Goal: Task Accomplishment & Management: Manage account settings

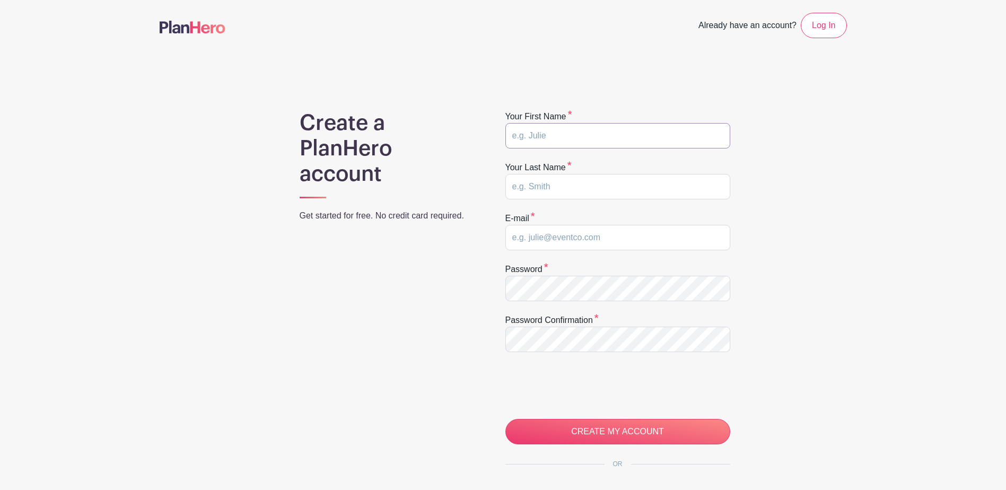
click at [529, 137] on input "text" at bounding box center [617, 135] width 225 height 25
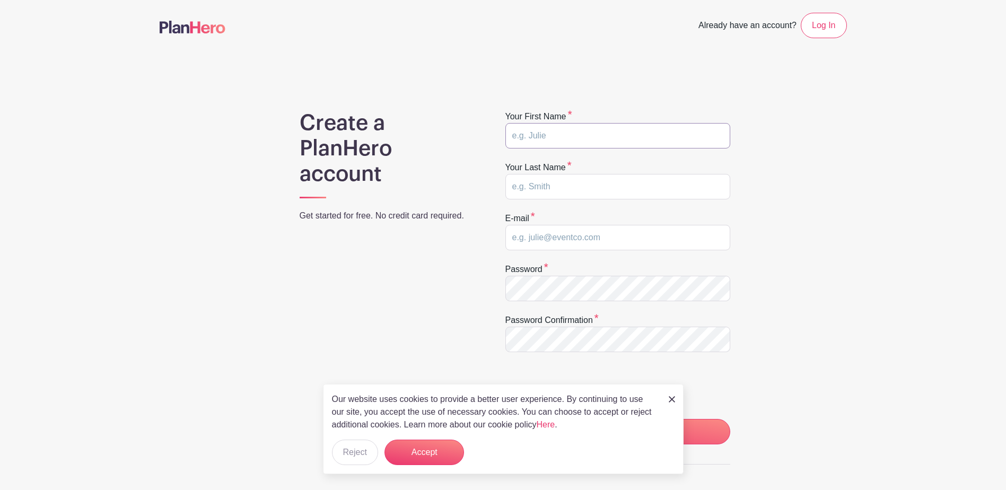
type input "Mike"
type input "Medin"
type input "[EMAIL_ADDRESS][DOMAIN_NAME]"
type input "Michael"
click at [490, 248] on div "Create a PlanHero account Get started for free. No credit card required." at bounding box center [388, 336] width 229 height 452
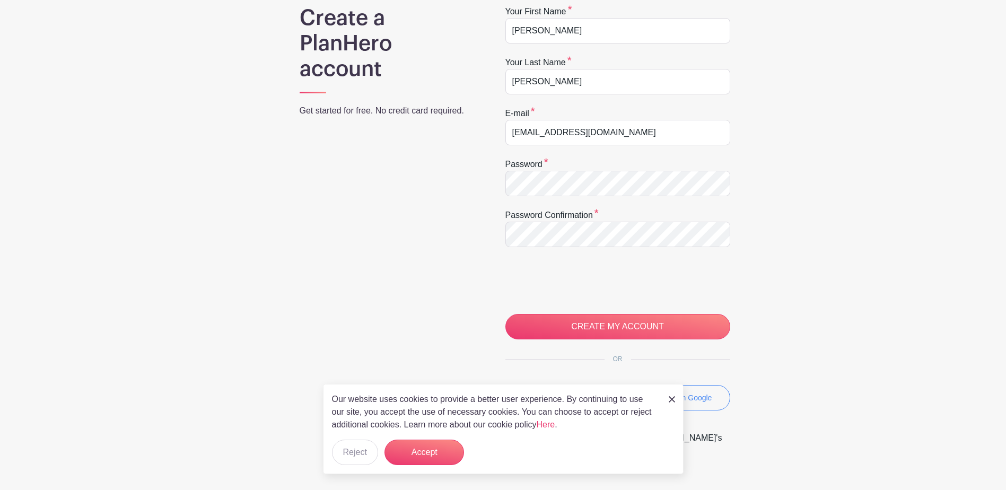
scroll to position [106, 0]
click at [505, 195] on div at bounding box center [505, 195] width 0 height 0
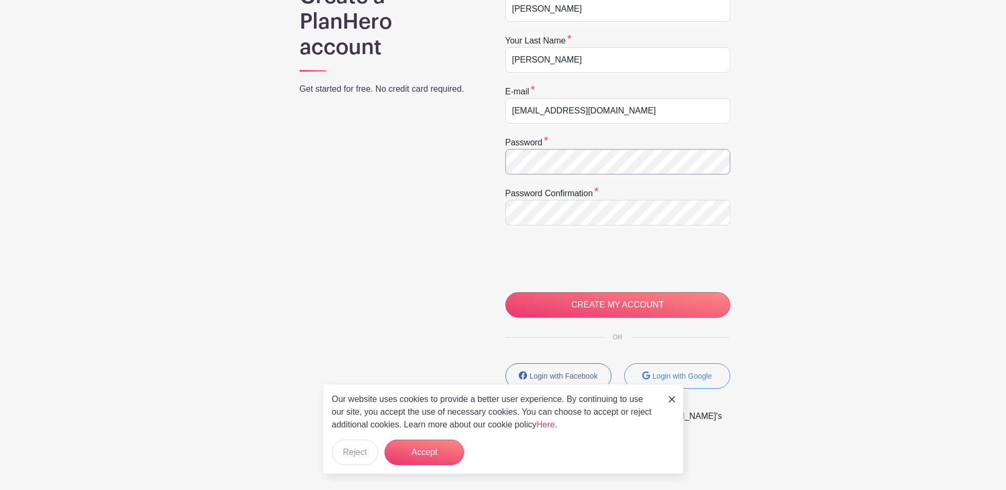
scroll to position [138, 0]
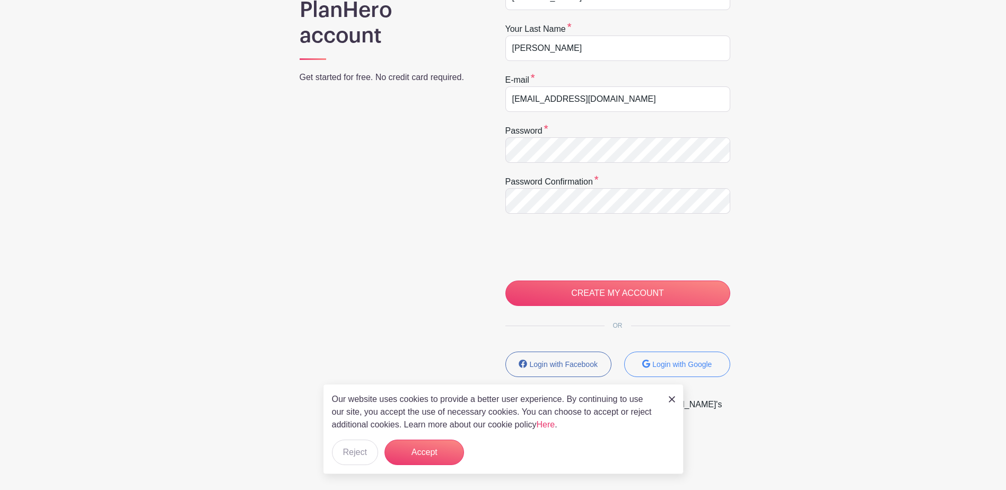
click at [906, 102] on main "Already have an account? Log In Create a PlanHero account Get started for free.…" at bounding box center [503, 176] width 1006 height 628
click at [419, 454] on button "Accept" at bounding box center [424, 452] width 80 height 25
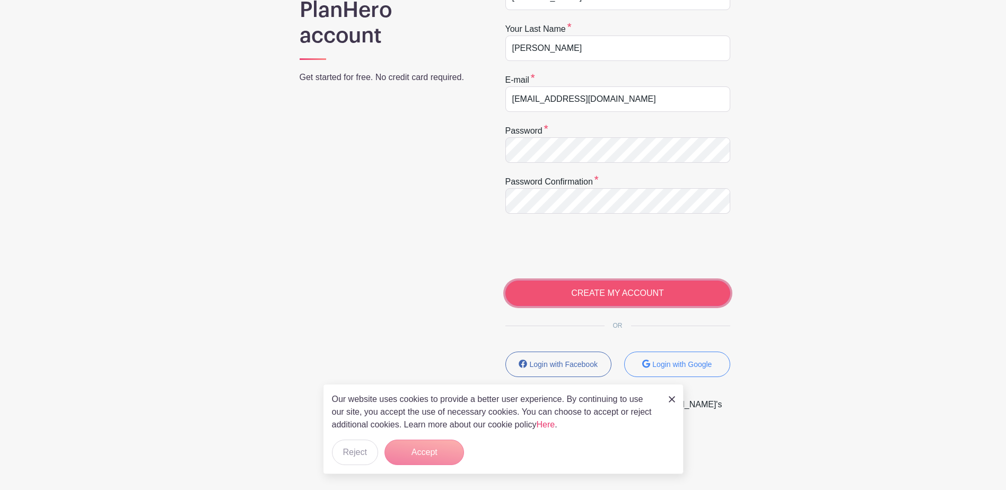
click at [618, 296] on input "CREATE MY ACCOUNT" at bounding box center [617, 293] width 225 height 25
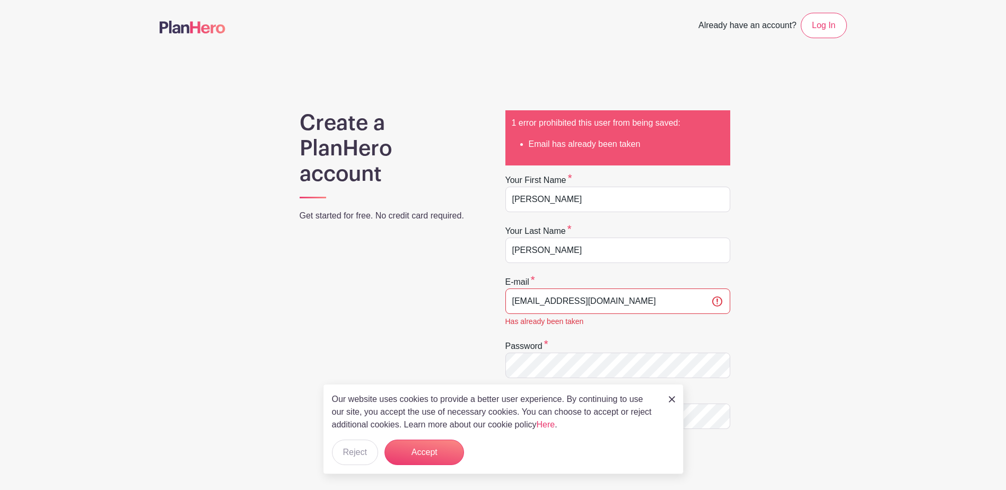
scroll to position [53, 0]
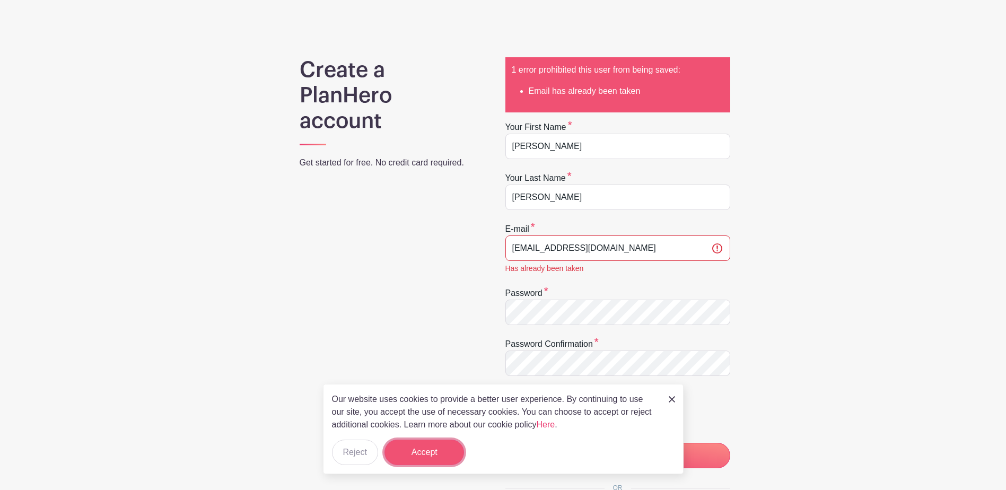
click at [412, 448] on button "Accept" at bounding box center [424, 452] width 80 height 25
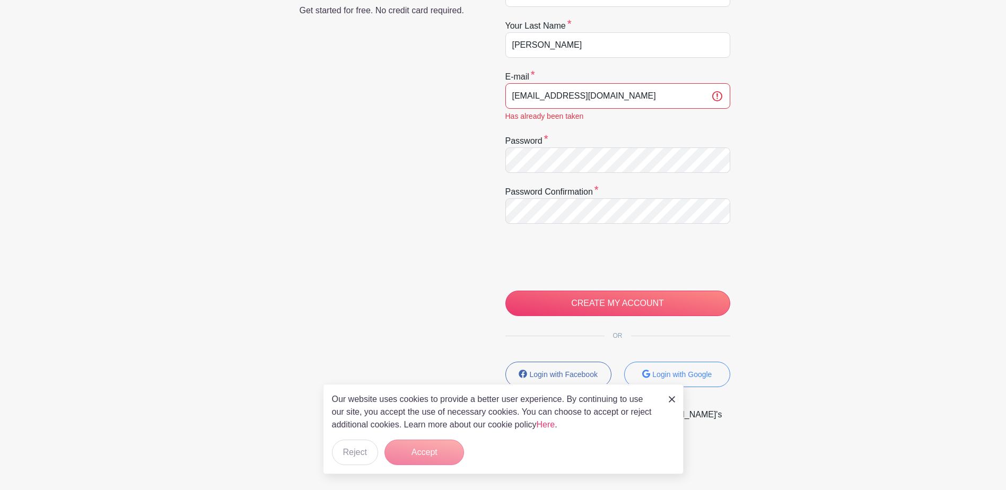
scroll to position [212, 0]
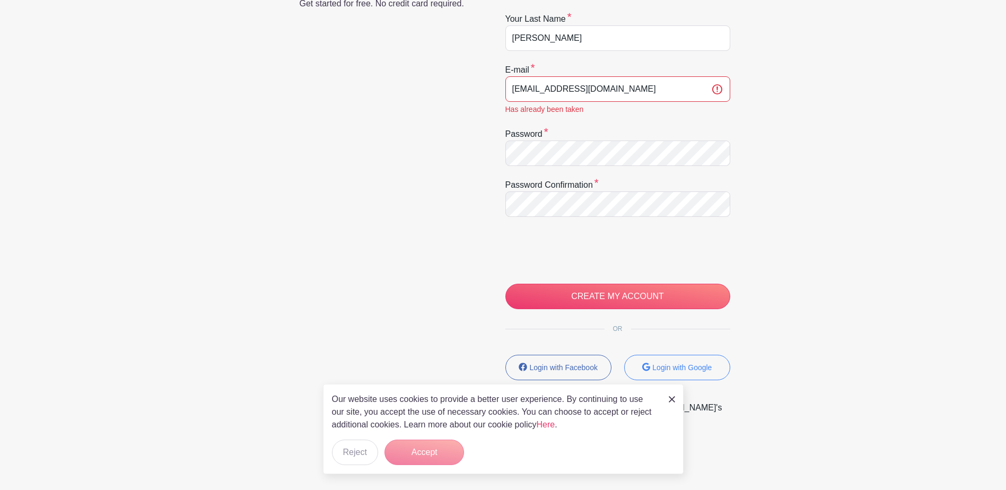
click at [412, 458] on form "Accept" at bounding box center [424, 452] width 80 height 25
click at [442, 459] on form "Accept" at bounding box center [424, 452] width 80 height 25
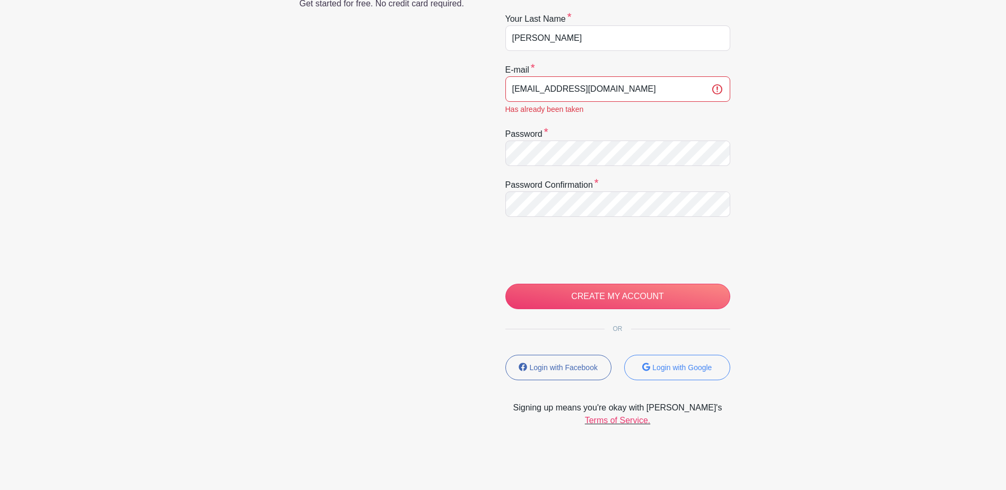
click at [292, 389] on div "Create a PlanHero account Get started for free. No credit card required." at bounding box center [388, 162] width 229 height 529
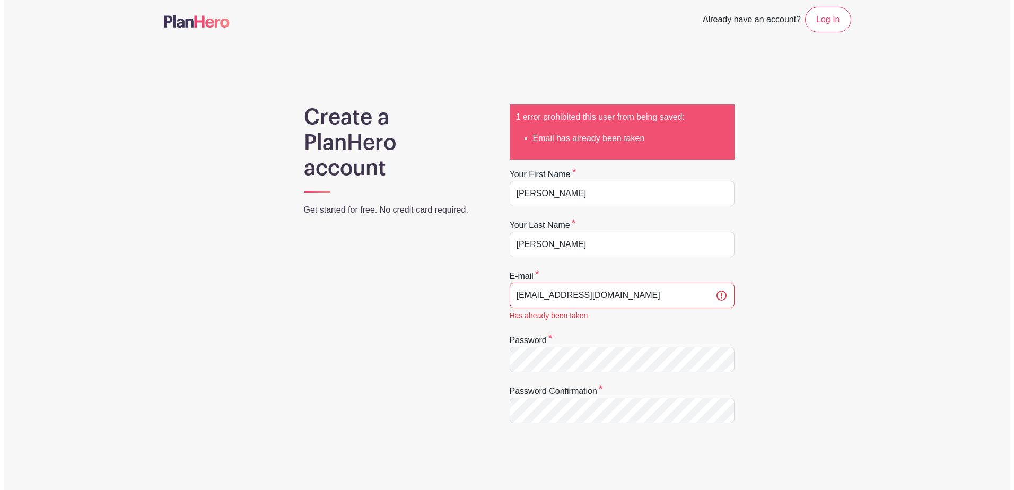
scroll to position [0, 0]
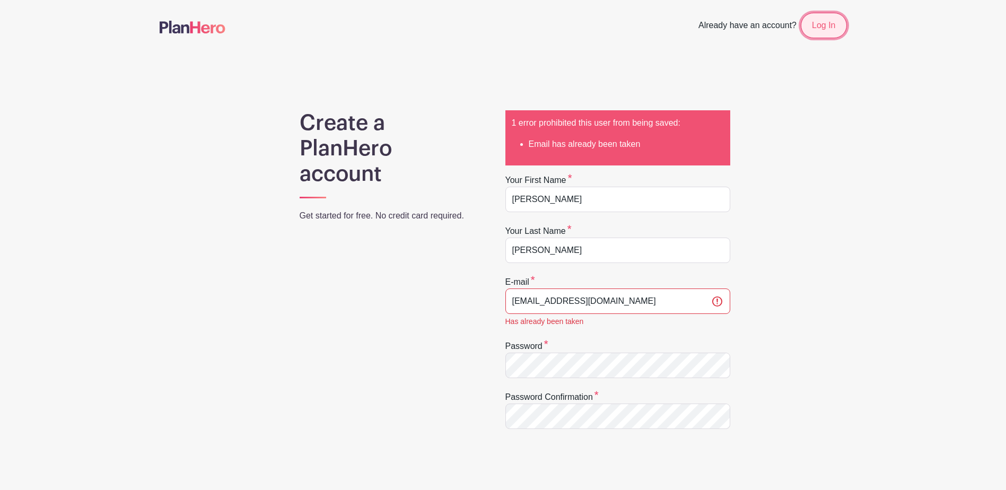
click at [832, 32] on link "Log In" at bounding box center [824, 25] width 46 height 25
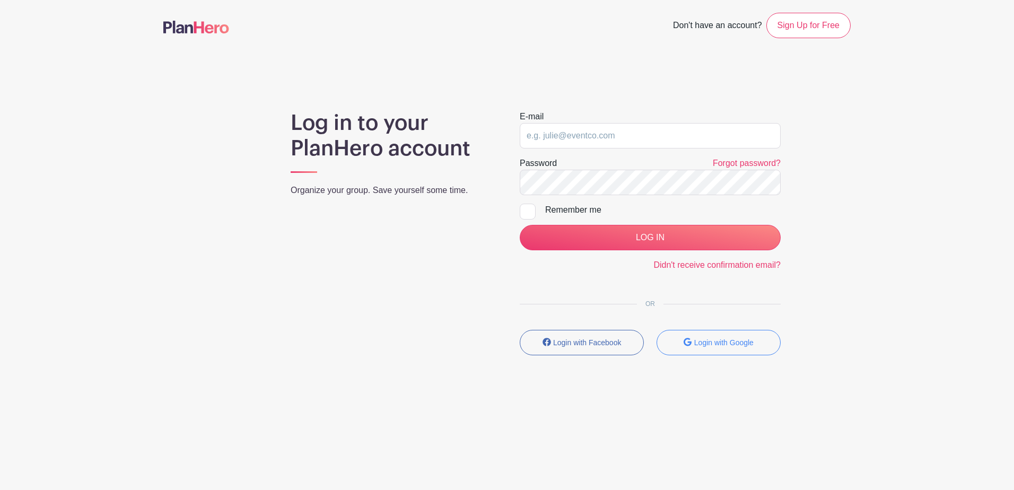
type input "medinm@live.com"
click at [743, 163] on link "Forgot password?" at bounding box center [747, 163] width 68 height 9
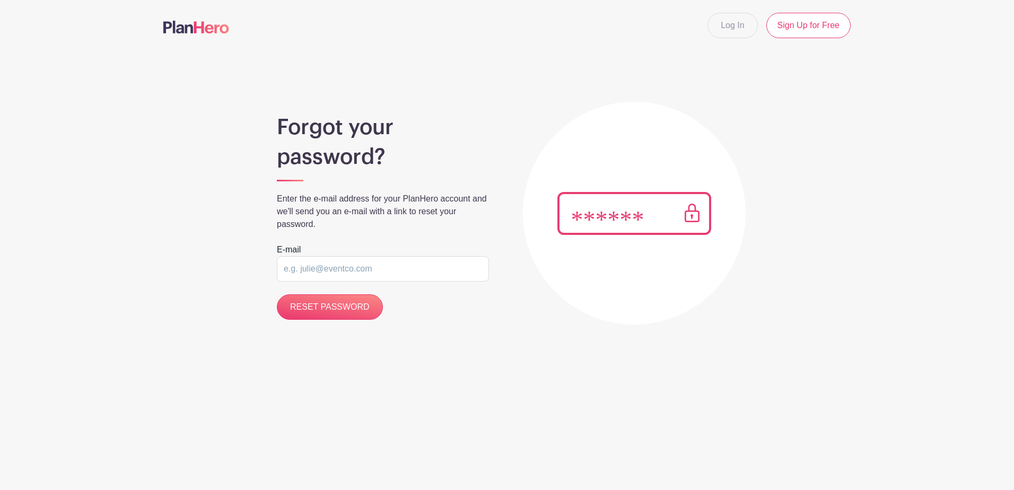
click at [397, 273] on input "email" at bounding box center [383, 268] width 212 height 25
type input "medinm@live.com"
click at [325, 309] on input "RESET PASSWORD" at bounding box center [330, 306] width 106 height 25
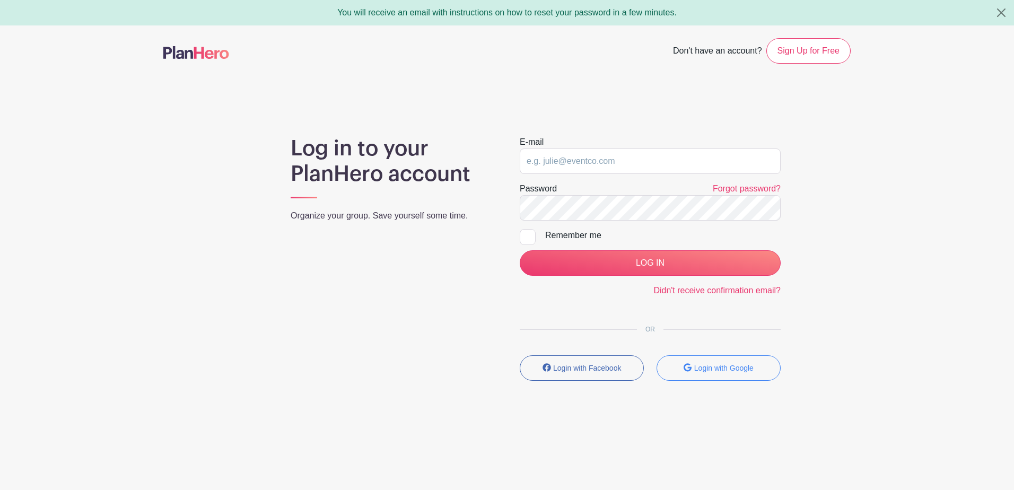
type input "medinm@live.com"
